Goal: Information Seeking & Learning: Compare options

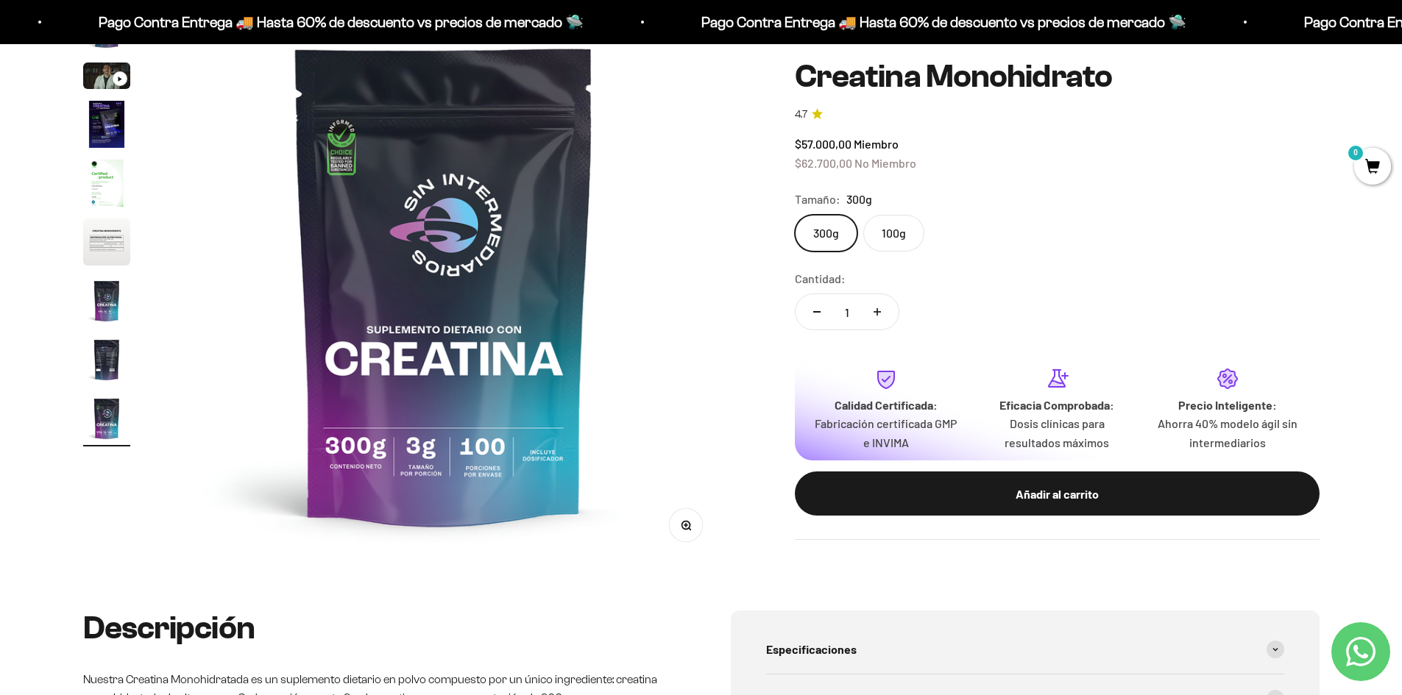
scroll to position [157, 0]
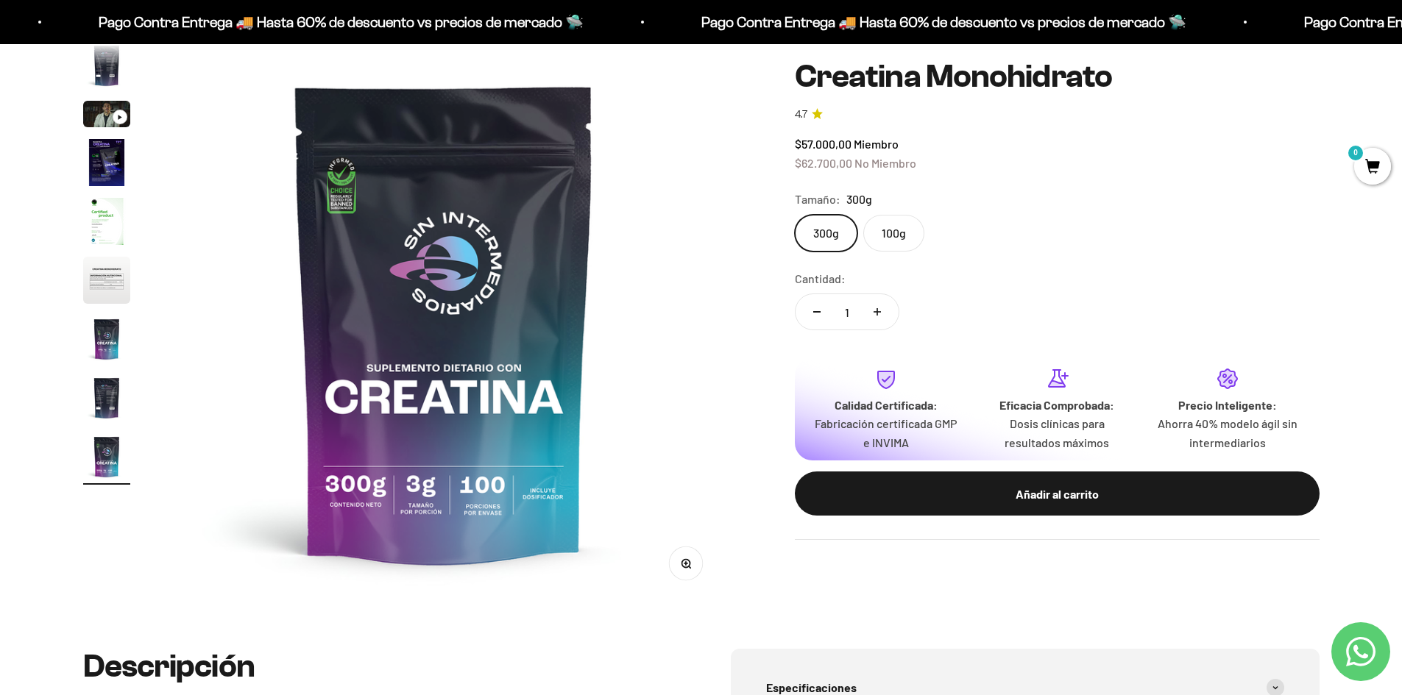
click at [104, 391] on img "Ir al artículo 8" at bounding box center [106, 397] width 47 height 47
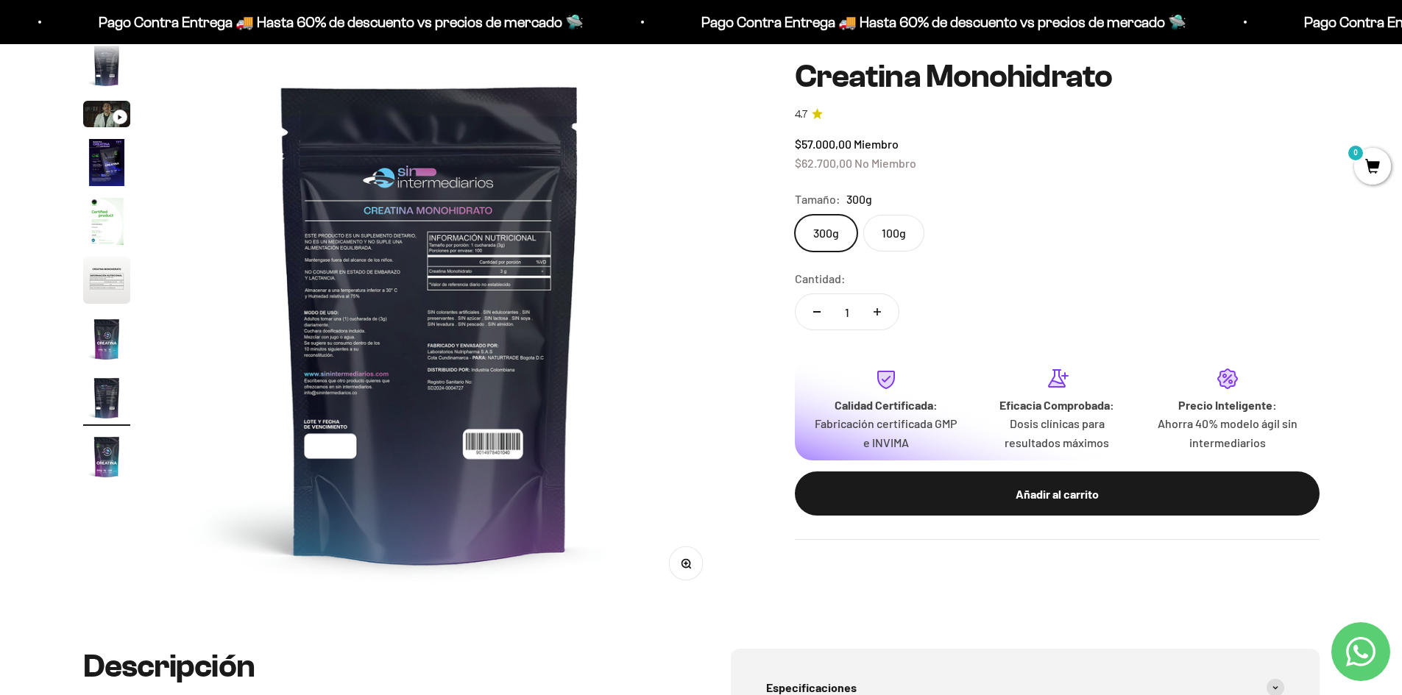
scroll to position [0, 4033]
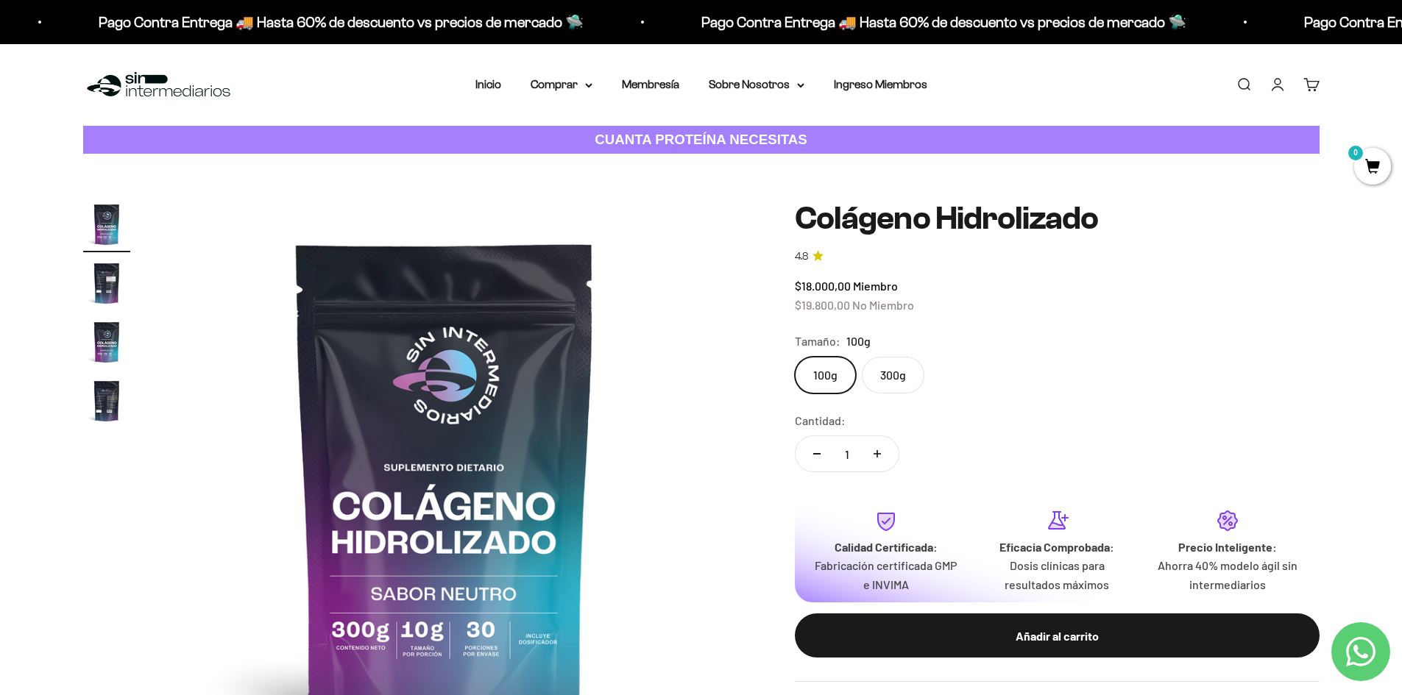
click at [114, 269] on img "Ir al artículo 2" at bounding box center [106, 283] width 47 height 47
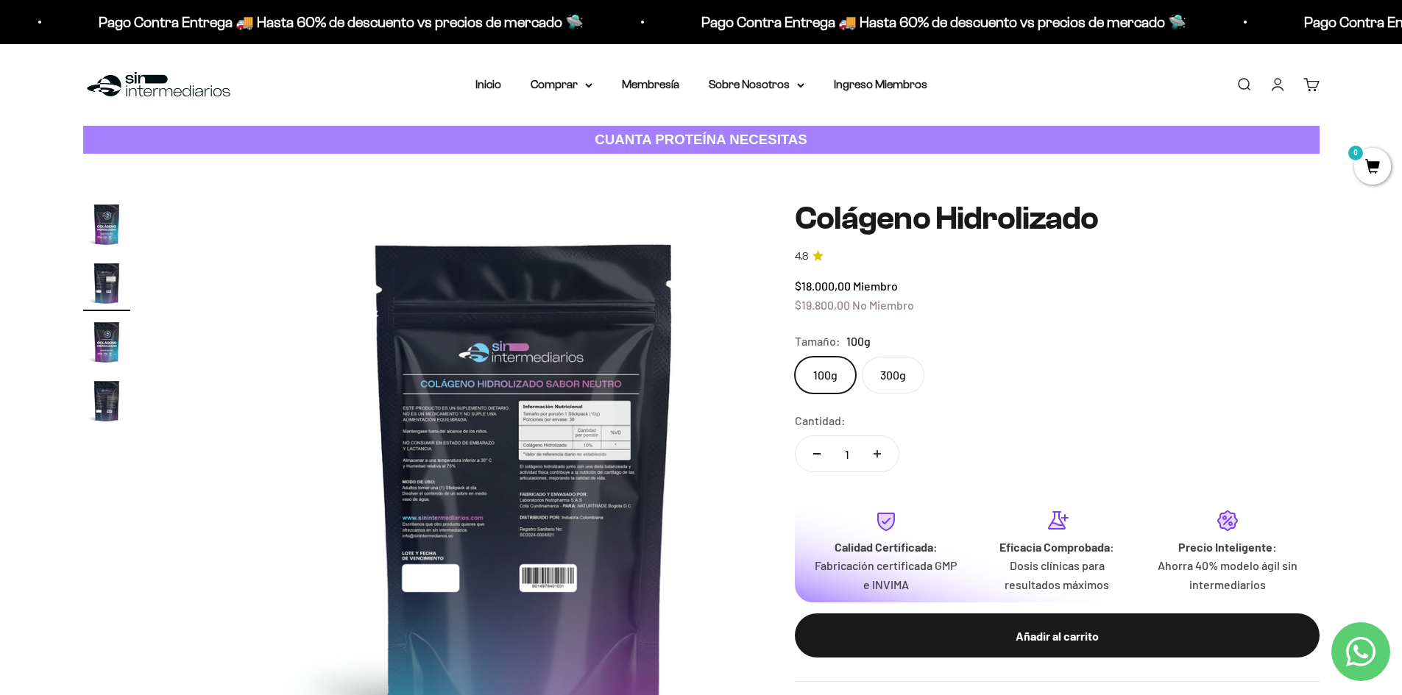
scroll to position [0, 576]
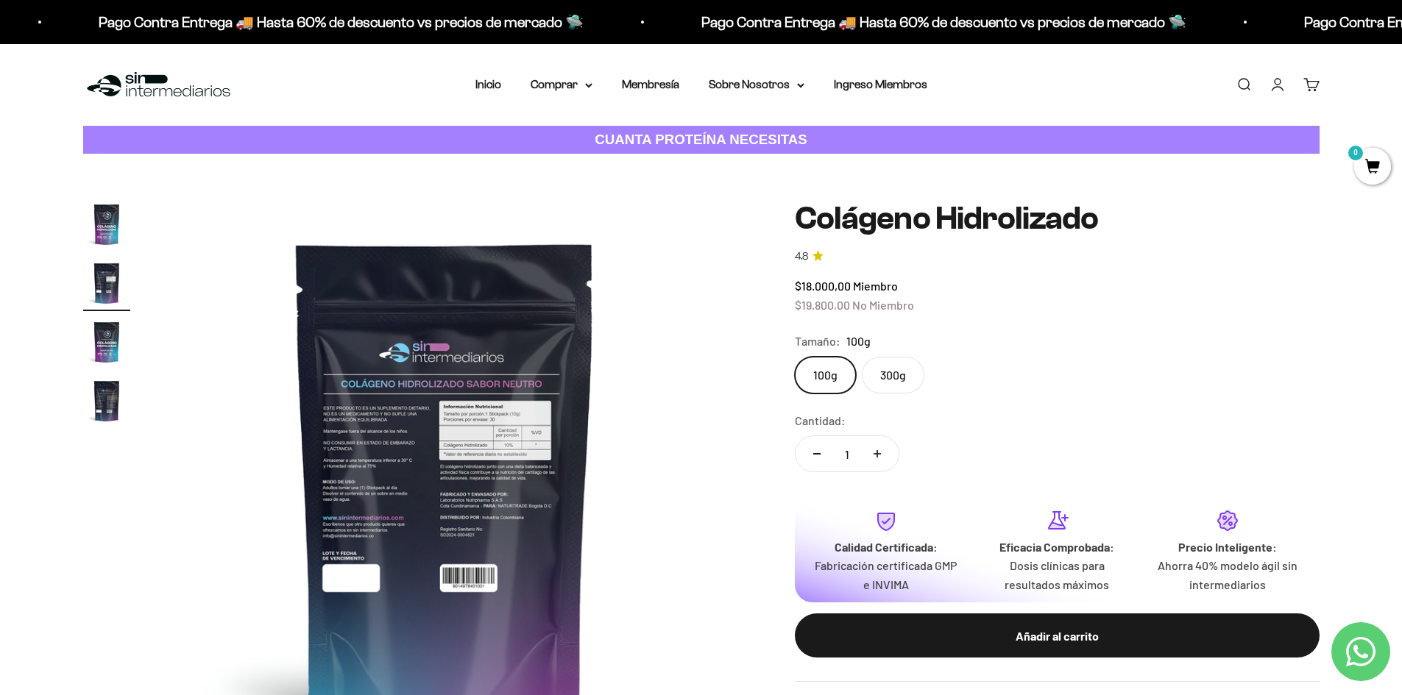
click at [490, 546] on img at bounding box center [445, 480] width 558 height 558
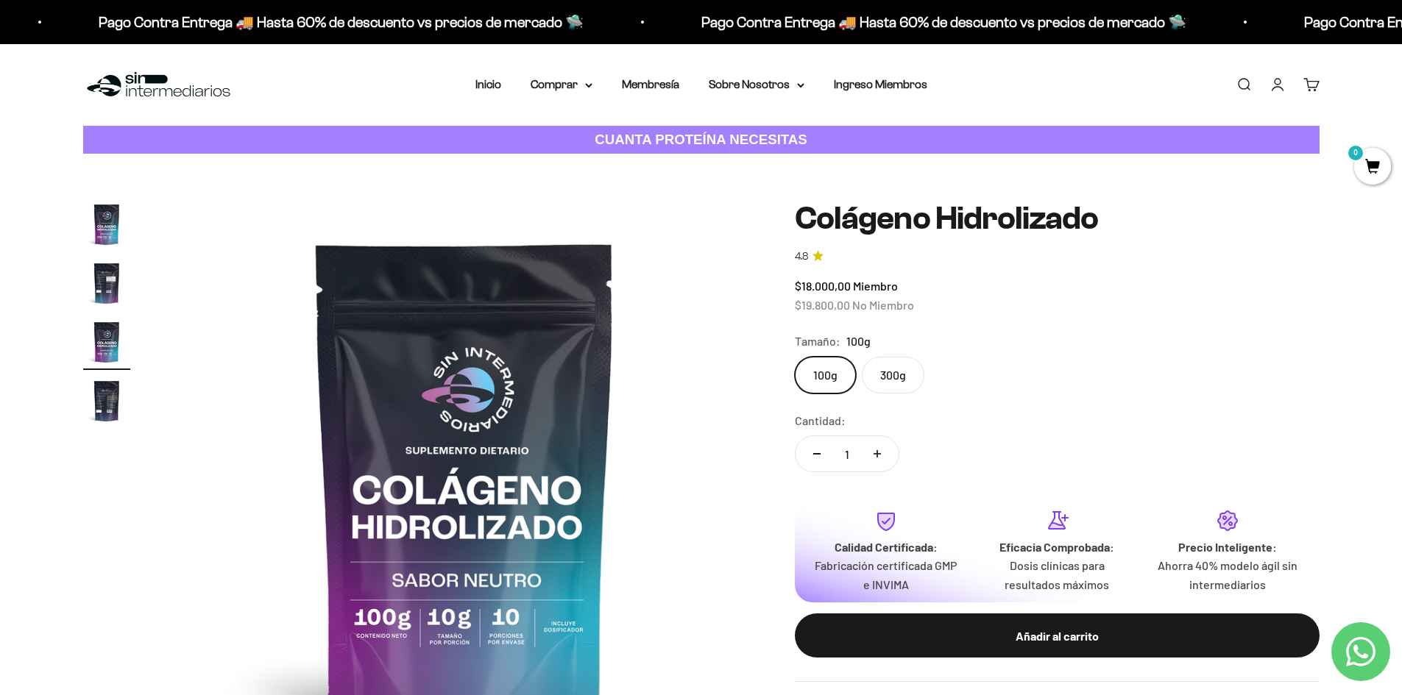
scroll to position [0, 1152]
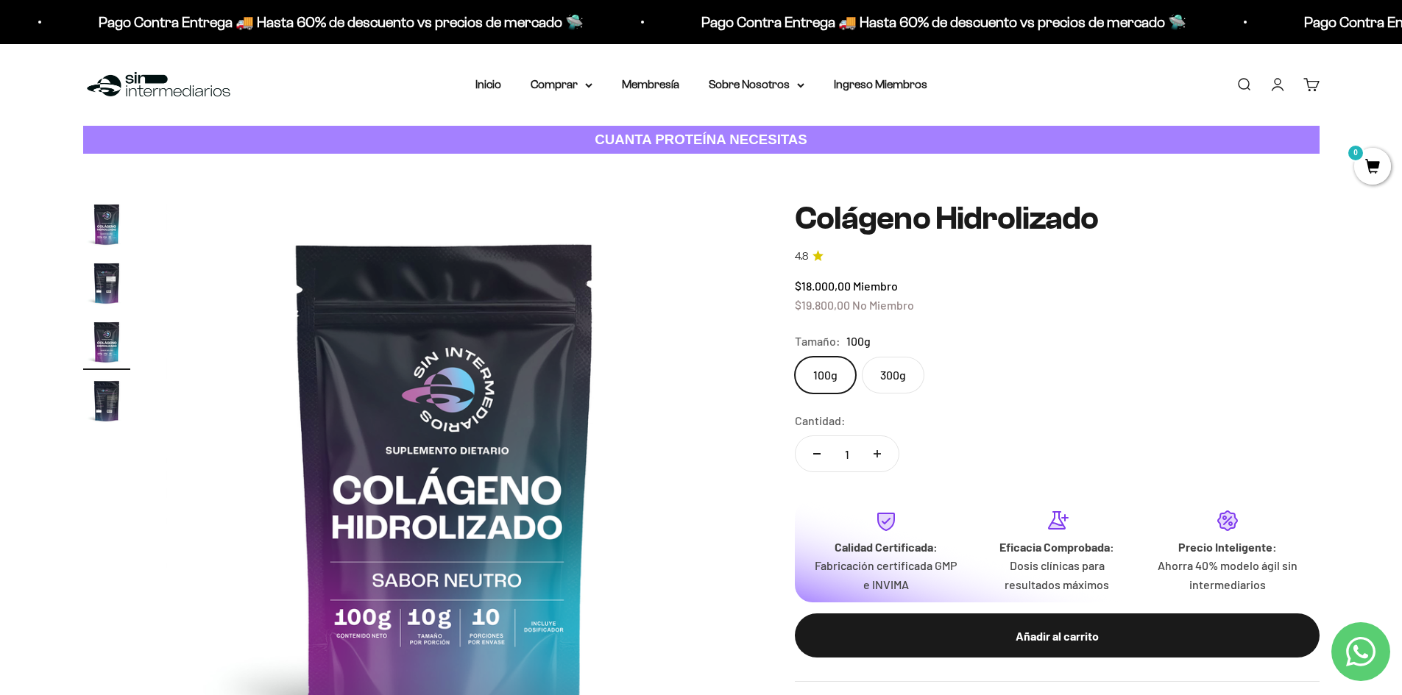
click at [110, 372] on page-dots at bounding box center [106, 315] width 47 height 228
click at [116, 410] on img "Ir al artículo 4" at bounding box center [106, 400] width 47 height 47
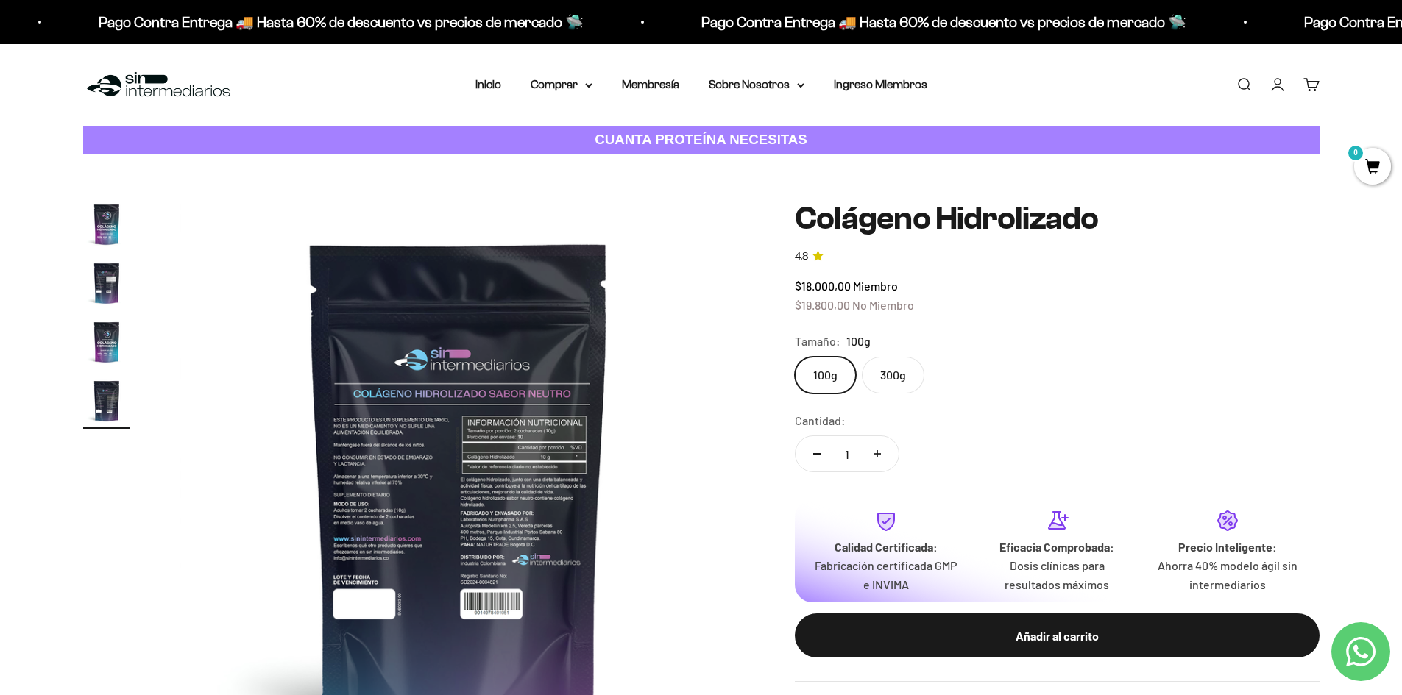
scroll to position [0, 1728]
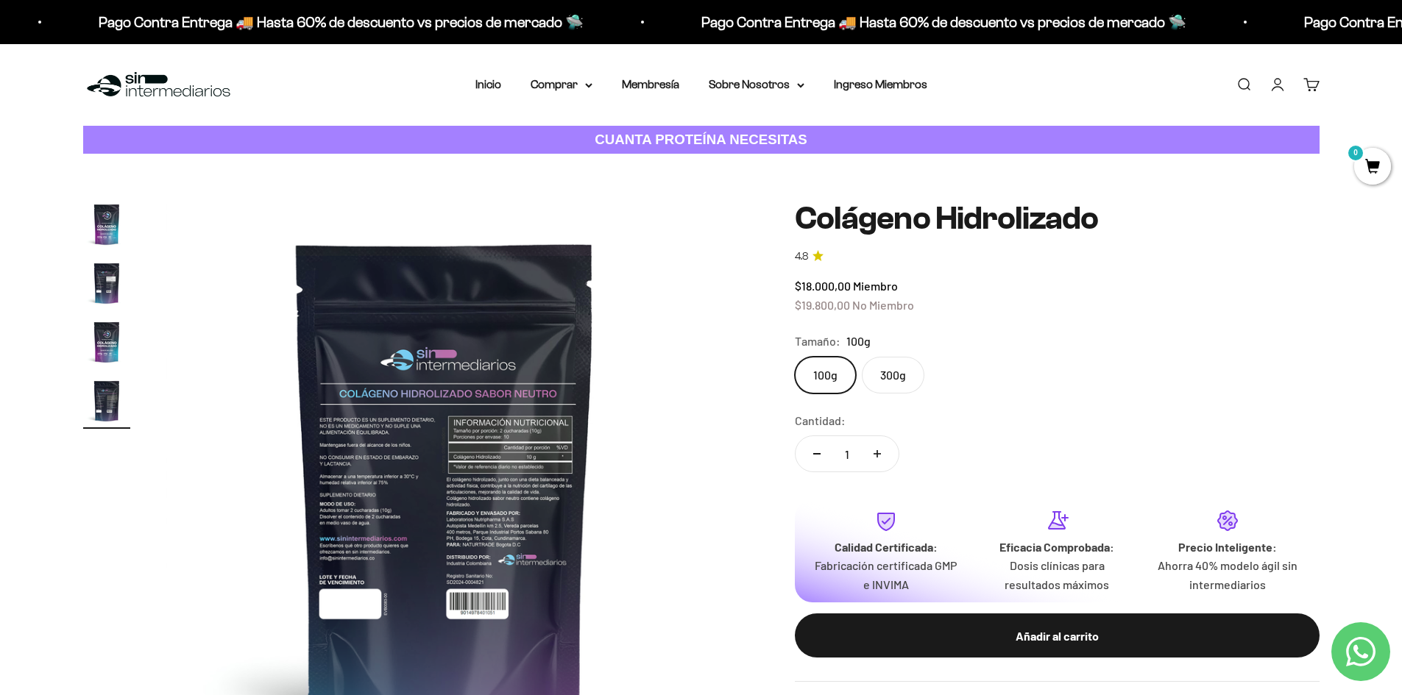
click at [121, 227] on img "Ir al artículo 1" at bounding box center [106, 224] width 47 height 47
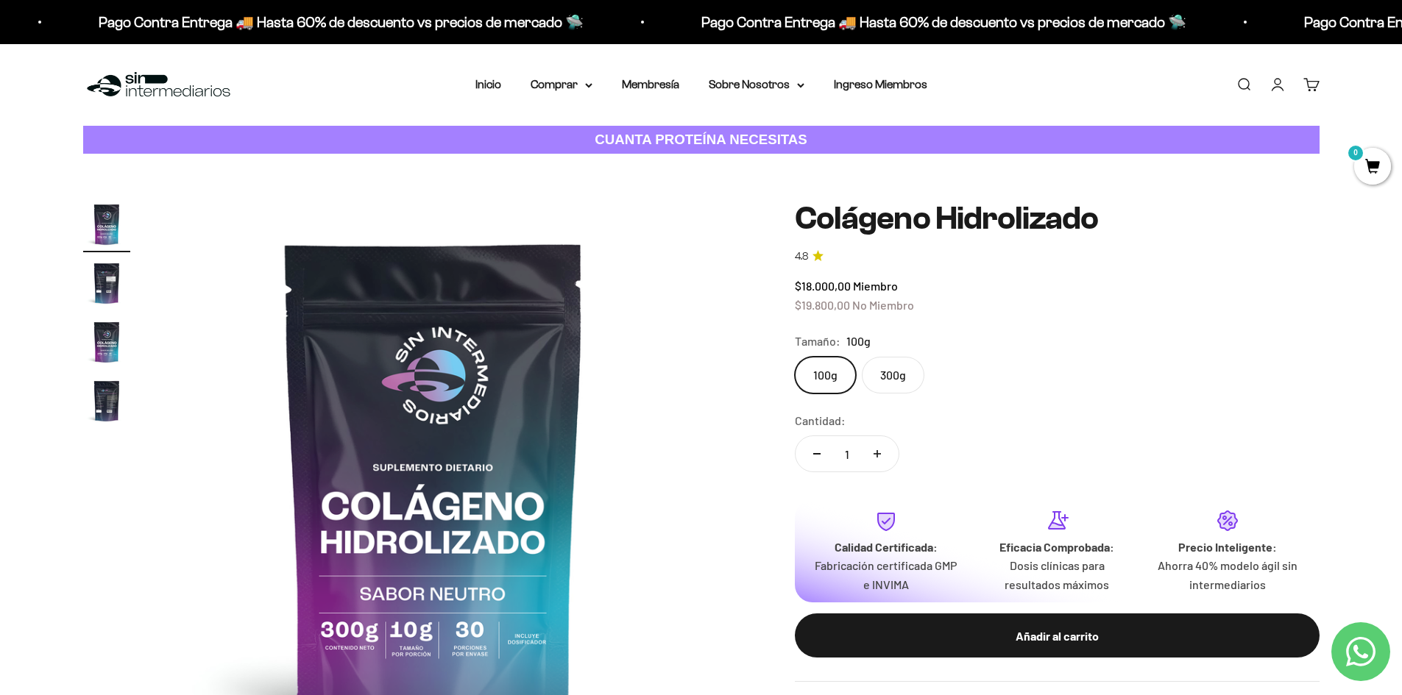
scroll to position [0, 0]
